Goal: Submit feedback/report problem

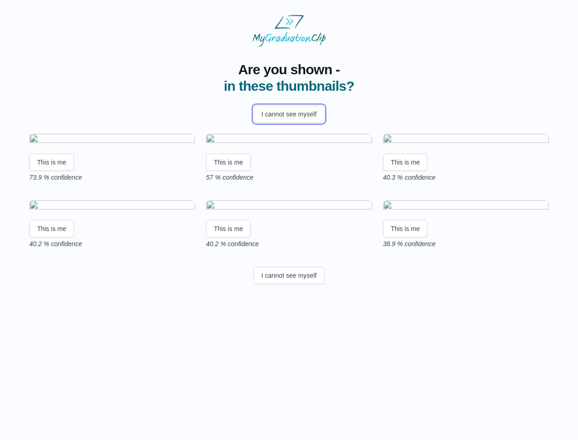
click at [289, 114] on button "I cannot see myself" at bounding box center [289, 113] width 71 height 17
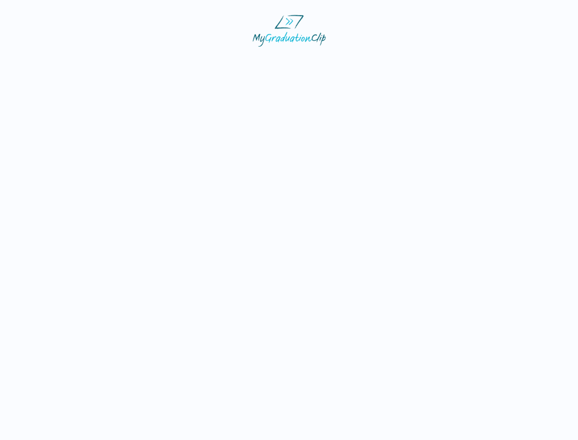
click at [52, 61] on html at bounding box center [289, 30] width 578 height 61
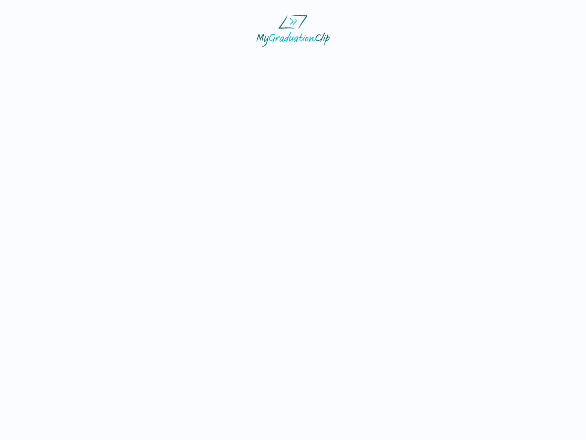
click at [230, 61] on html at bounding box center [293, 30] width 586 height 61
click at [408, 61] on html at bounding box center [293, 30] width 586 height 61
click at [52, 61] on html at bounding box center [293, 30] width 586 height 61
click at [230, 61] on html at bounding box center [293, 30] width 586 height 61
click at [408, 61] on html at bounding box center [293, 30] width 586 height 61
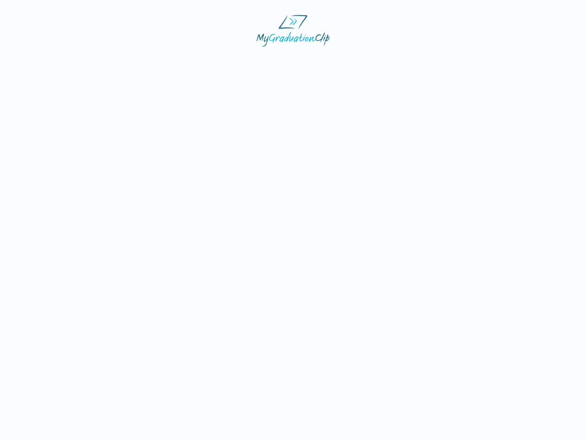
click at [289, 61] on html at bounding box center [293, 30] width 586 height 61
